Goal: Check status: Check status

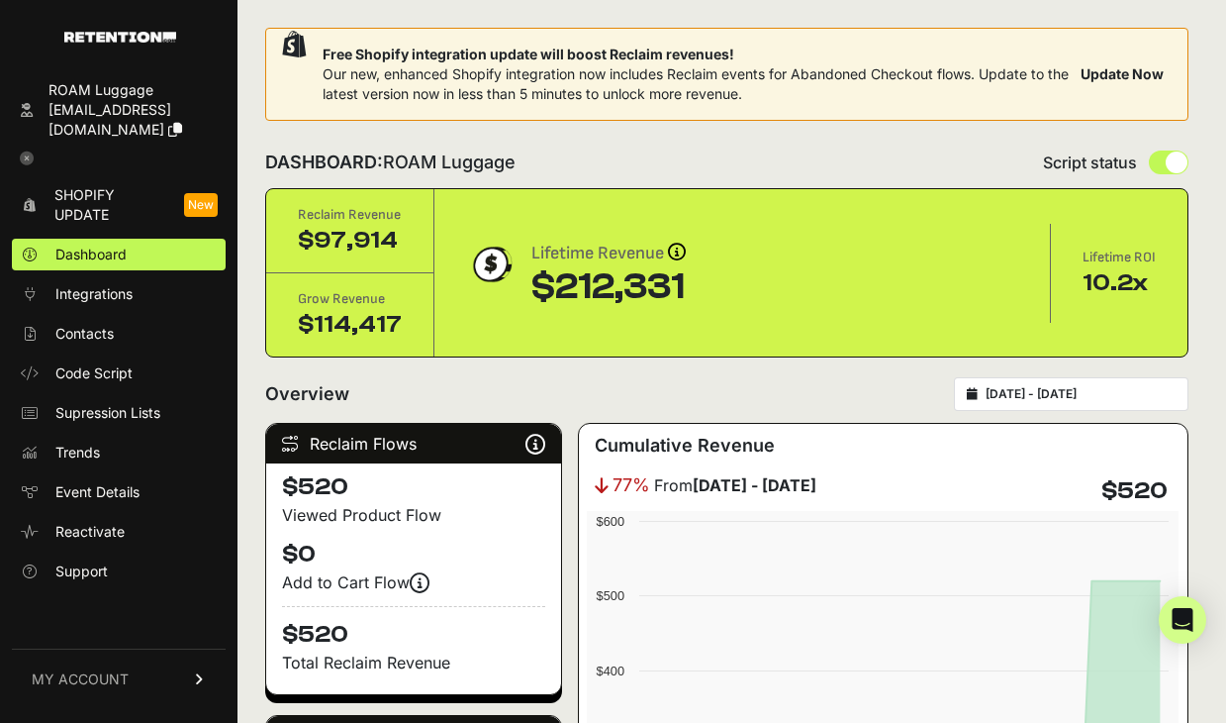
click at [1054, 398] on input "[DATE] - [DATE]" at bounding box center [1081, 394] width 190 height 16
click at [897, 392] on div "Overview [DATE] - [DATE]" at bounding box center [726, 394] width 923 height 34
click at [1119, 71] on button "Update Now" at bounding box center [1122, 74] width 99 height 36
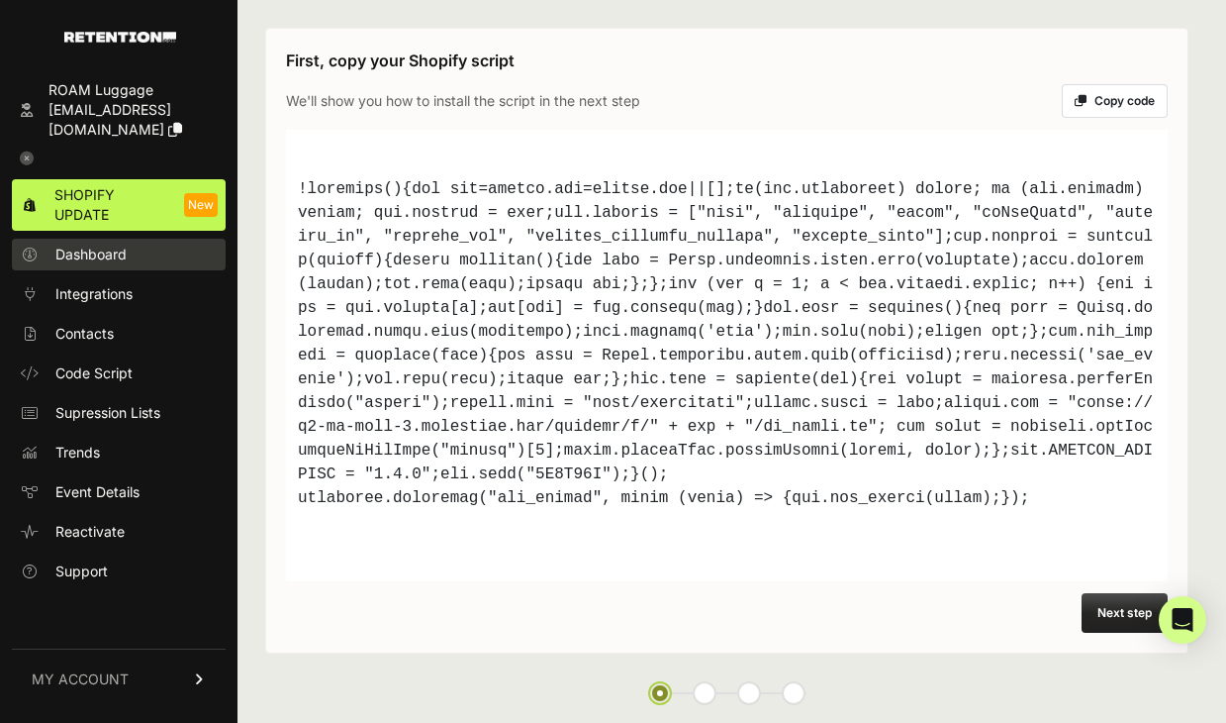
click at [77, 244] on span "Dashboard" at bounding box center [90, 254] width 71 height 20
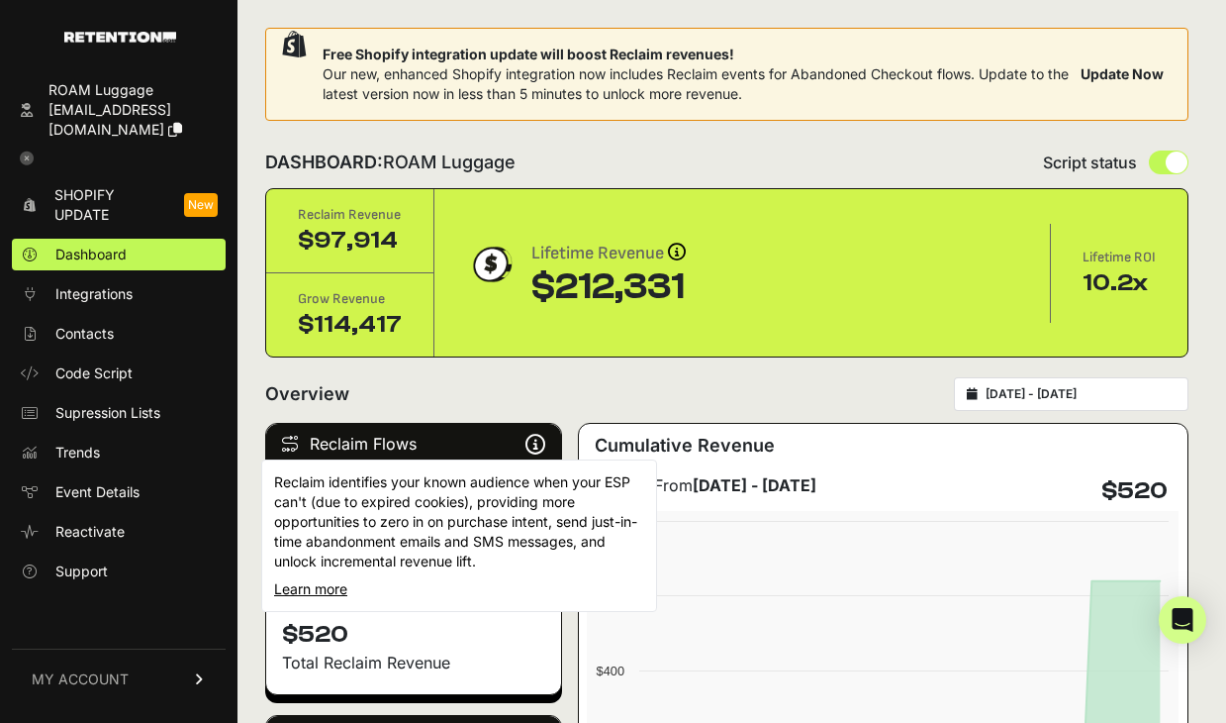
click at [533, 444] on icon at bounding box center [536, 443] width 20 height 1
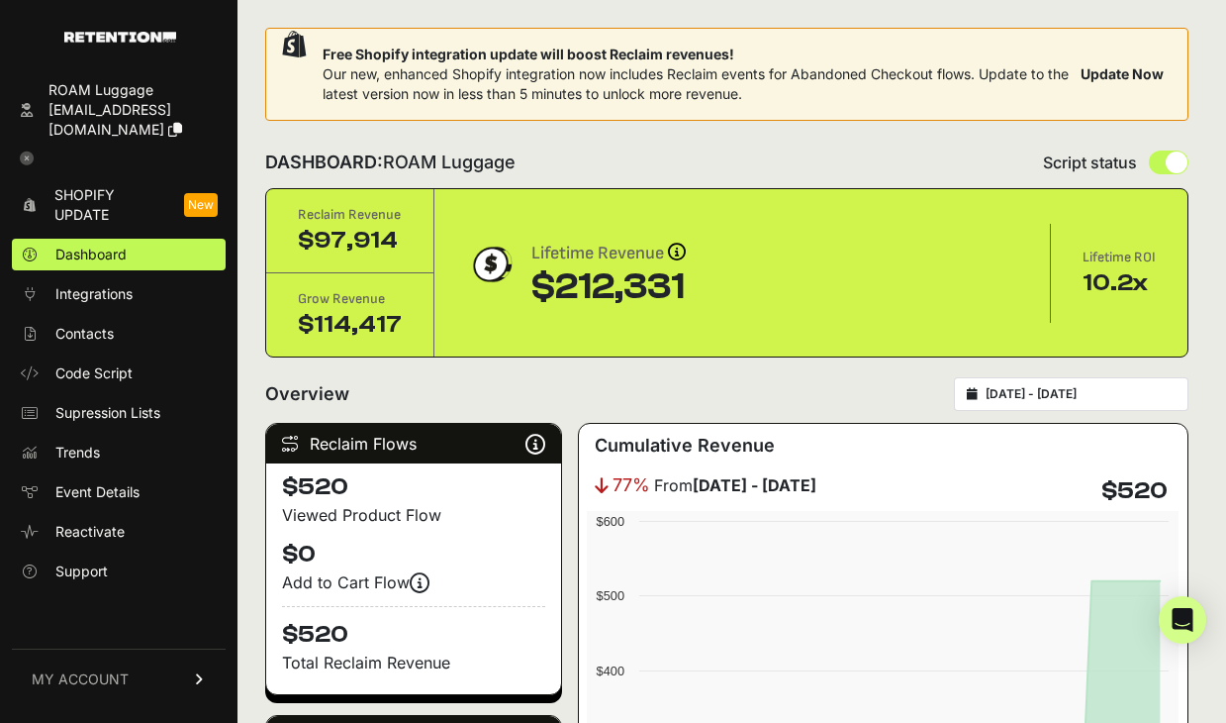
click at [1060, 398] on input "[DATE] - [DATE]" at bounding box center [1081, 394] width 190 height 16
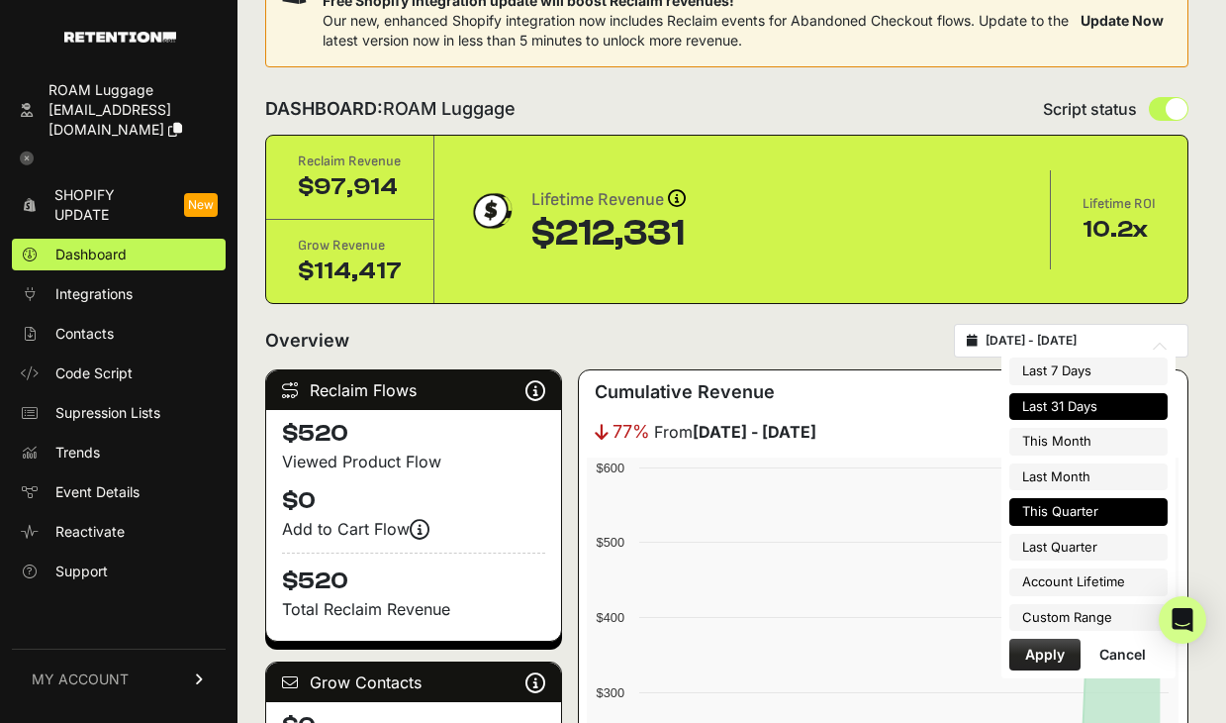
scroll to position [58, 0]
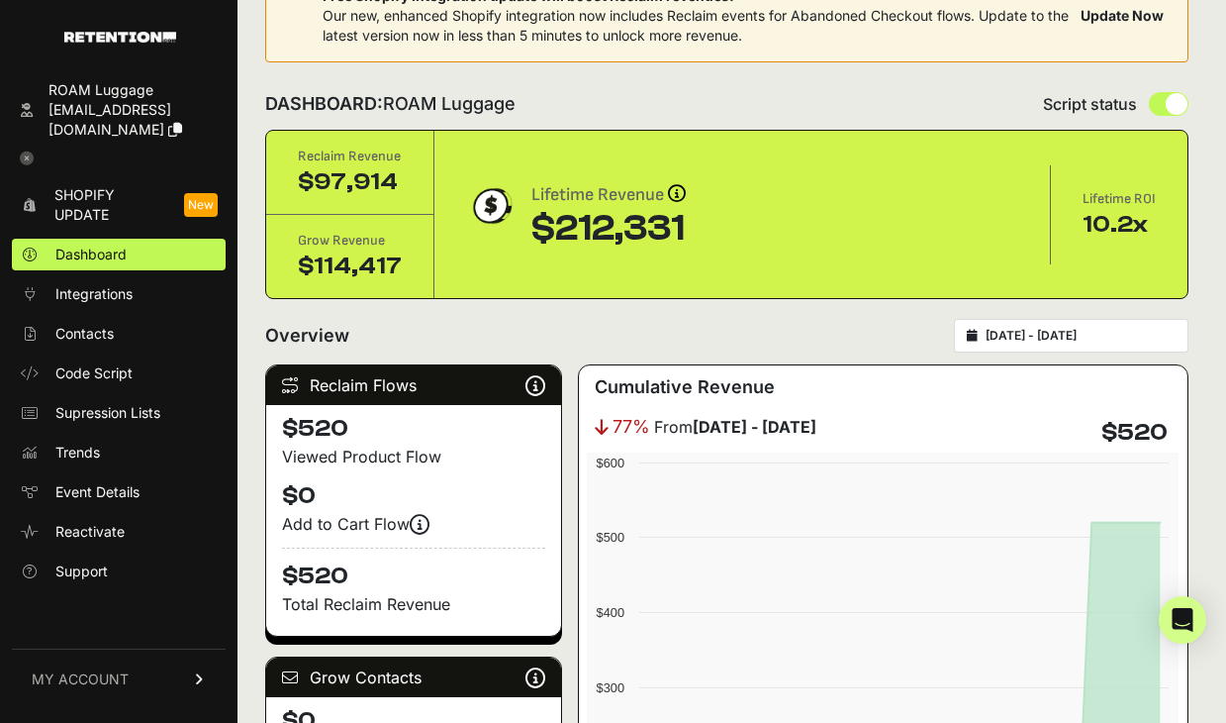
click at [907, 345] on div "Overview [DATE] - [DATE]" at bounding box center [726, 336] width 923 height 34
click at [1065, 342] on input "[DATE] - [DATE]" at bounding box center [1081, 336] width 190 height 16
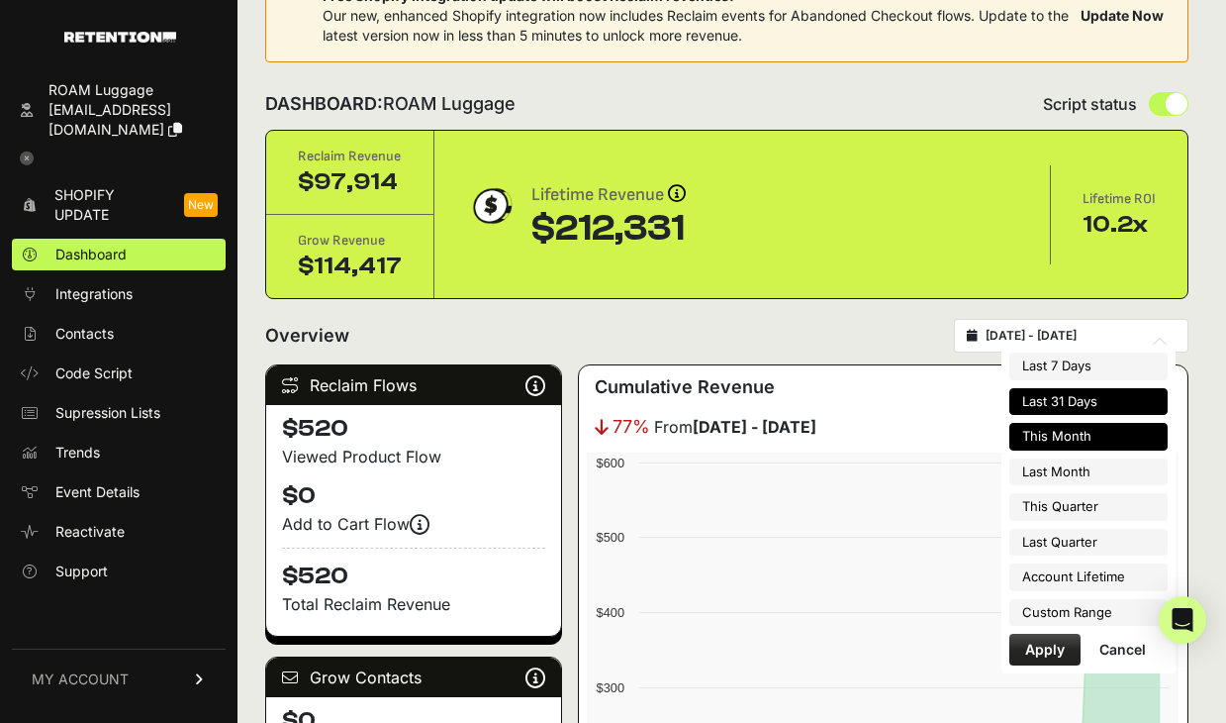
click at [1077, 436] on li "This Month" at bounding box center [1089, 437] width 158 height 28
type input "[DATE] - [DATE]"
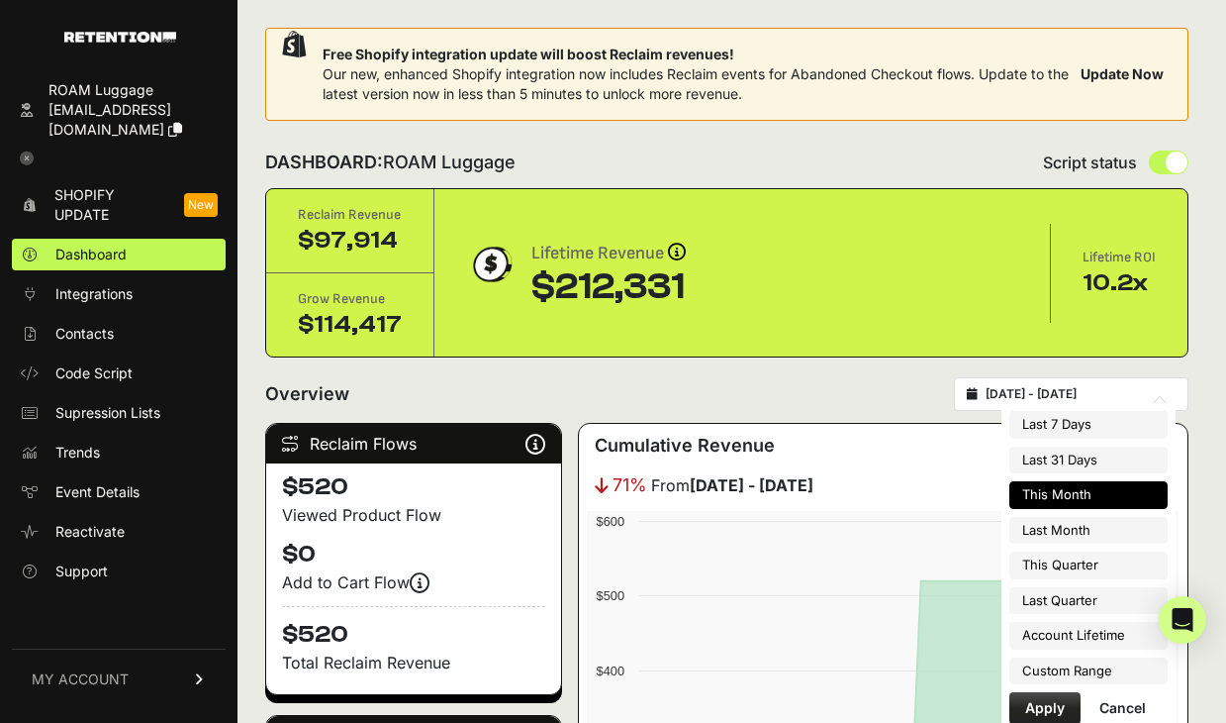
click at [1076, 387] on input "[DATE] - [DATE]" at bounding box center [1081, 394] width 190 height 16
click at [1051, 562] on li "This Quarter" at bounding box center [1089, 565] width 158 height 28
type input "2025-07-01 - 2025-09-30"
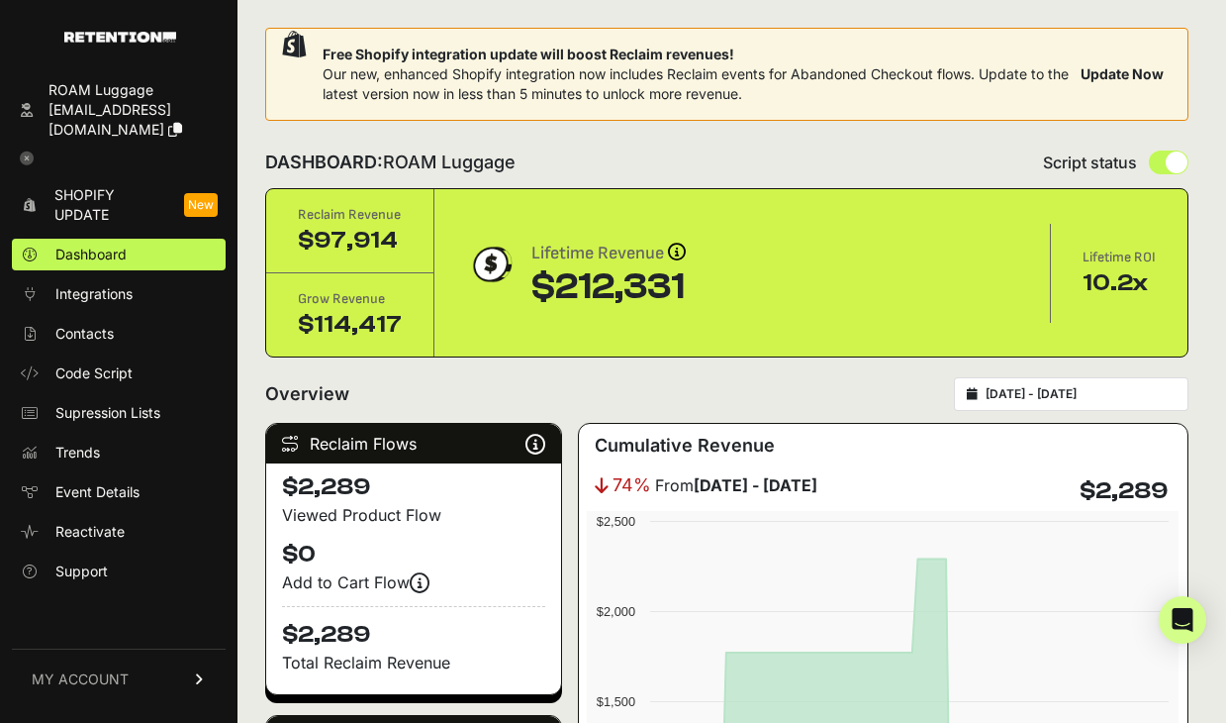
scroll to position [655, 0]
